Goal: Contribute content: Contribute content

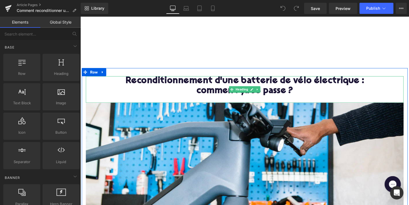
click at [249, 89] on span "Heading" at bounding box center [245, 91] width 15 height 7
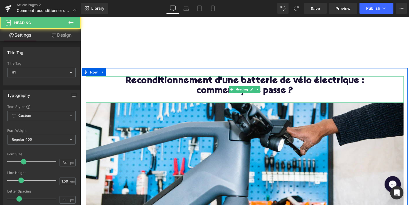
click at [253, 83] on h1 "Reconditionnement d'une batterie de vélo électrique : comment ça se passe ?" at bounding box center [248, 88] width 325 height 21
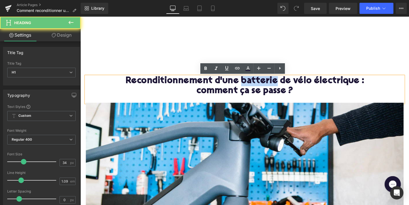
click at [253, 83] on h1 "Reconditionnement d'une batterie de vélo électrique : comment ça se passe ?" at bounding box center [248, 88] width 325 height 21
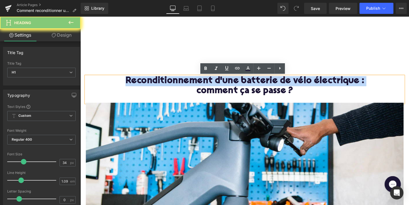
click at [253, 83] on h1 "Reconditionnement d'une batterie de vélo électrique : comment ça se passe ?" at bounding box center [248, 88] width 325 height 21
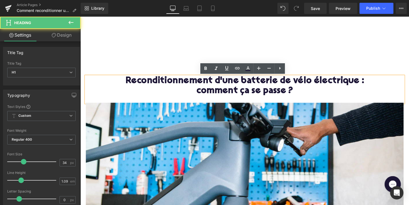
click at [261, 85] on h1 "Reconditionnement d'une batterie de vélo électrique : comment ça se passe ?" at bounding box center [248, 88] width 325 height 21
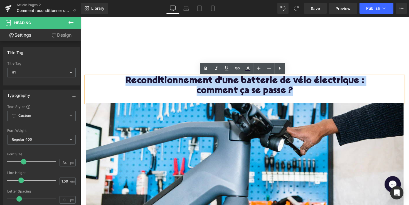
drag, startPoint x: 298, startPoint y: 95, endPoint x: 127, endPoint y: 81, distance: 171.5
click at [127, 81] on h1 "Reconditionnement d'une batterie de vélo électrique : comment ça se passe ?" at bounding box center [248, 88] width 325 height 21
copy h1 "Reconditionnement d'une batterie de vélo électrique : comment ça se passe ?"
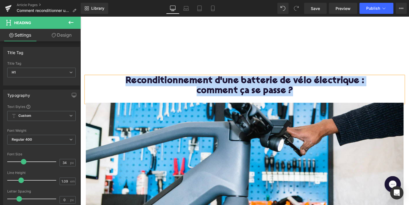
click at [220, 85] on h1 "Reconditionnement d'une batterie de vélo électrique : comment ça se passe ?" at bounding box center [248, 88] width 325 height 21
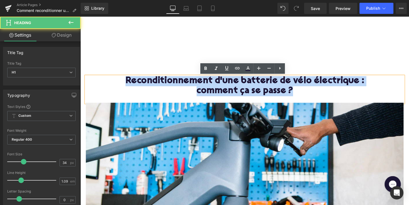
drag, startPoint x: 301, startPoint y: 91, endPoint x: 116, endPoint y: 83, distance: 185.1
click at [116, 83] on h1 "Reconditionnement d'une batterie de vélo électrique : comment ça se passe ?" at bounding box center [248, 88] width 325 height 21
paste div
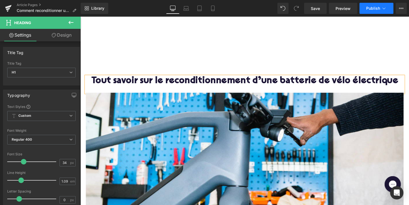
click at [372, 8] on span "Publish" at bounding box center [373, 8] width 14 height 4
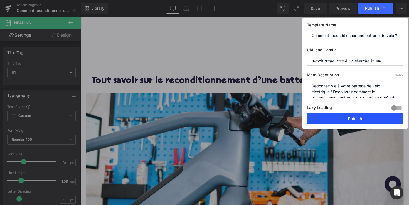
click at [355, 122] on button "Publish" at bounding box center [355, 118] width 96 height 11
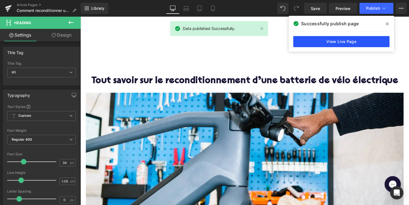
click at [368, 39] on link "View Live Page" at bounding box center [341, 41] width 96 height 11
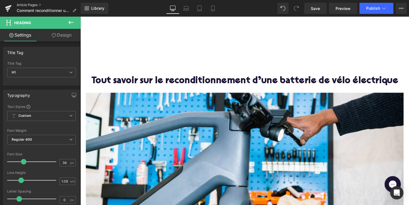
click at [33, 3] on link "Article Pages" at bounding box center [49, 5] width 64 height 4
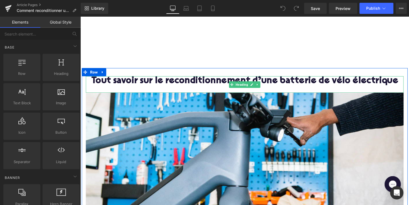
click at [332, 85] on h1 "Tout savoir sur le reconditionnement d’une batterie de vélo électrique" at bounding box center [248, 83] width 325 height 10
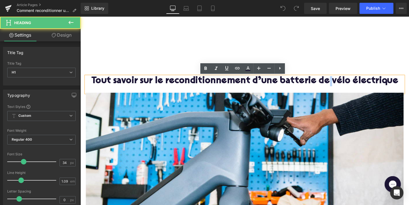
click at [332, 85] on h1 "Tout savoir sur le reconditionnement d’une batterie de vélo électrique" at bounding box center [248, 83] width 325 height 10
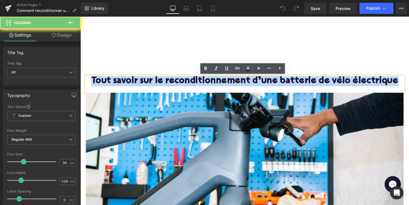
click at [332, 85] on h1 "Tout savoir sur le reconditionnement d’une batterie de vélo électrique" at bounding box center [248, 83] width 325 height 10
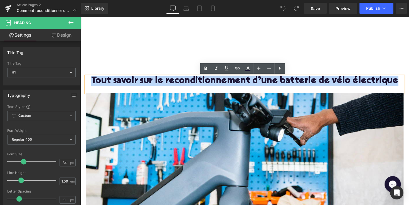
copy h1 "Tout savoir sur le reconditionnement d’une batterie de vélo électrique"
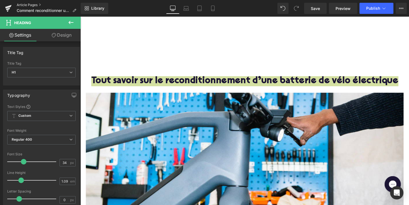
click at [31, 3] on link "Article Pages" at bounding box center [49, 5] width 64 height 4
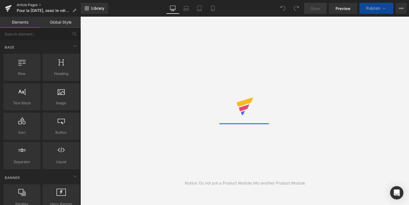
click at [36, 6] on link "Article Pages" at bounding box center [49, 5] width 64 height 4
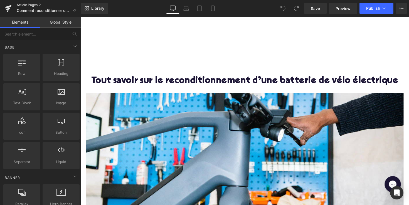
click at [34, 4] on link "Article Pages" at bounding box center [49, 5] width 64 height 4
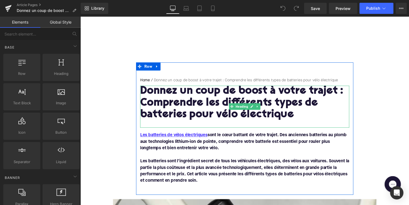
click at [185, 116] on h1 "Donnez un coup de boost à votre trajet : Comprendre les différents types de bat…" at bounding box center [249, 106] width 214 height 36
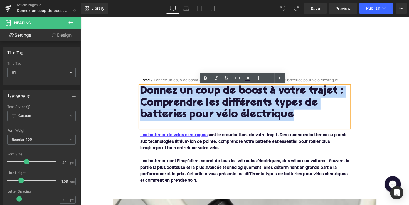
drag, startPoint x: 299, startPoint y: 119, endPoint x: 133, endPoint y: 87, distance: 168.7
copy h1 "Donnez un coup de boost à votre trajet : Comprendre les différents types de bat…"
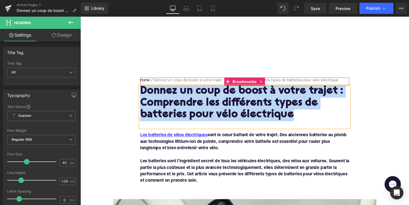
paste div
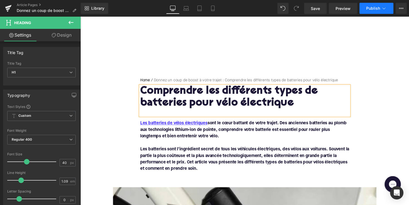
click at [375, 6] on span "Publish" at bounding box center [373, 8] width 14 height 4
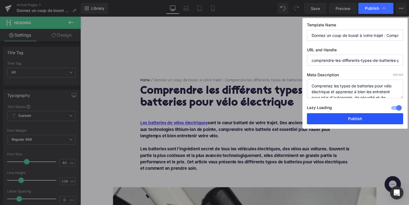
click at [371, 115] on button "Publish" at bounding box center [355, 118] width 96 height 11
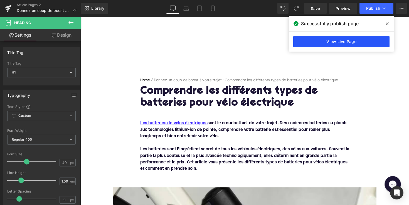
click at [320, 40] on link "View Live Page" at bounding box center [341, 41] width 96 height 11
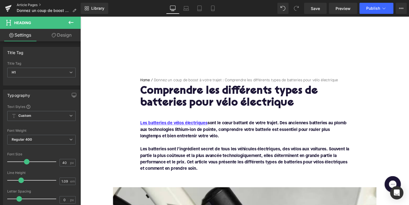
click at [29, 4] on link "Article Pages" at bounding box center [49, 5] width 64 height 4
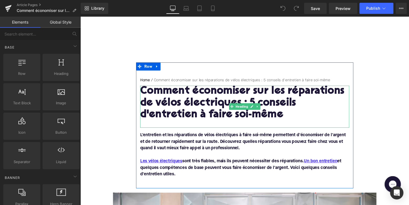
click at [218, 110] on h1 "Comment économiser sur les réparations de vélos électriques : 5 conseils d'entr…" at bounding box center [249, 106] width 214 height 36
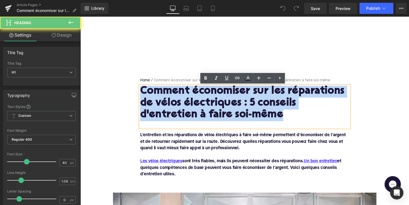
drag, startPoint x: 287, startPoint y: 117, endPoint x: 117, endPoint y: 88, distance: 172.6
paste div
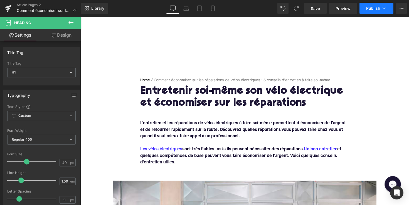
click at [369, 7] on span "Publish" at bounding box center [373, 8] width 14 height 4
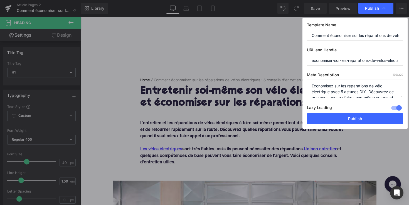
click at [344, 113] on div "Lazy Loading Build Upgrade plan to unlock" at bounding box center [355, 108] width 96 height 9
click at [343, 120] on button "Publish" at bounding box center [355, 118] width 96 height 11
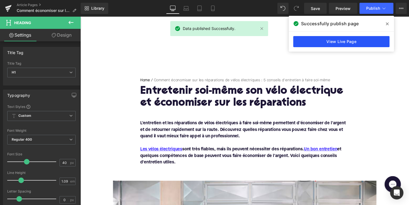
click at [366, 39] on link "View Live Page" at bounding box center [341, 41] width 96 height 11
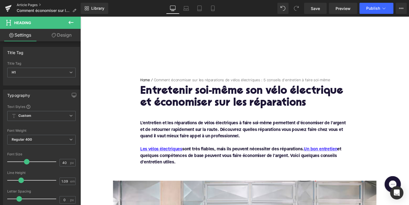
click at [30, 6] on link "Article Pages" at bounding box center [49, 5] width 64 height 4
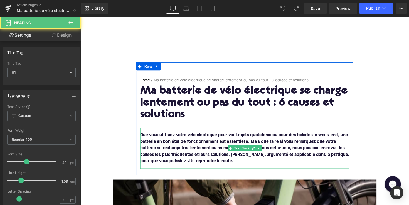
click at [186, 117] on h1 "Ma batterie de vélo électrique se charge lentement ou pas du tout : 6 causes et…" at bounding box center [249, 106] width 214 height 36
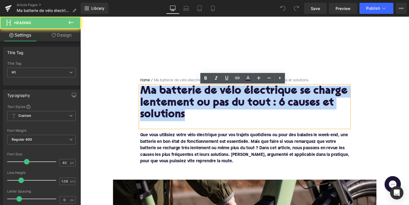
drag, startPoint x: 189, startPoint y: 117, endPoint x: 126, endPoint y: 89, distance: 69.3
paste div
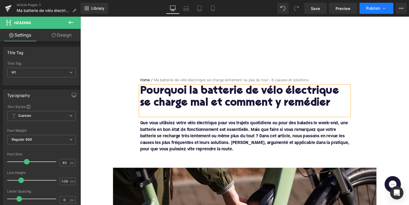
click at [366, 6] on span "Publish" at bounding box center [373, 8] width 14 height 4
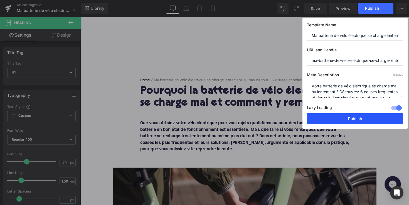
click at [371, 118] on button "Publish" at bounding box center [355, 118] width 96 height 11
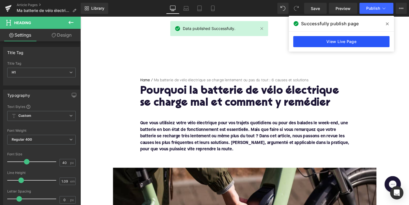
click at [347, 39] on link "View Live Page" at bounding box center [341, 41] width 96 height 11
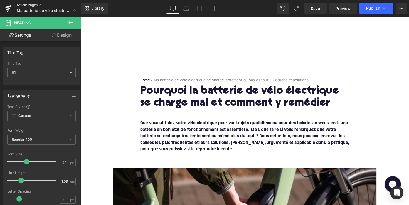
click at [36, 6] on link "Article Pages" at bounding box center [49, 5] width 64 height 4
